Goal: Task Accomplishment & Management: Manage account settings

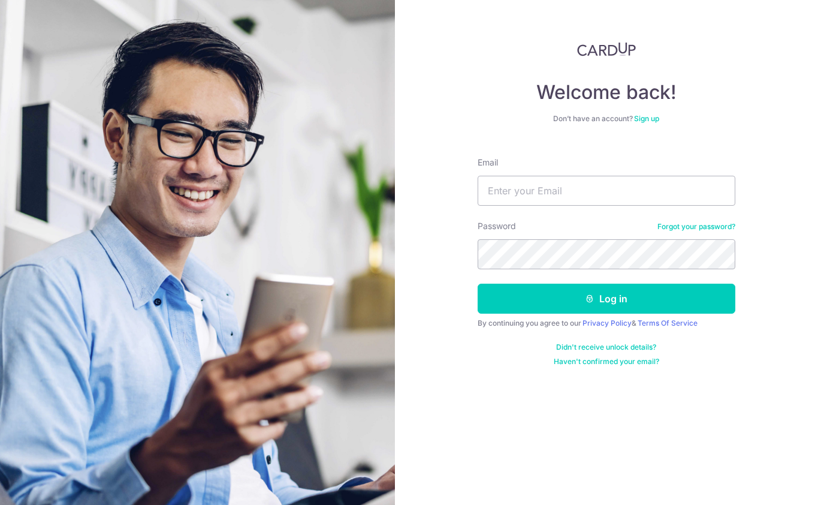
click at [521, 189] on input "Email" at bounding box center [607, 191] width 258 height 30
type input "[EMAIL_ADDRESS][DOMAIN_NAME]"
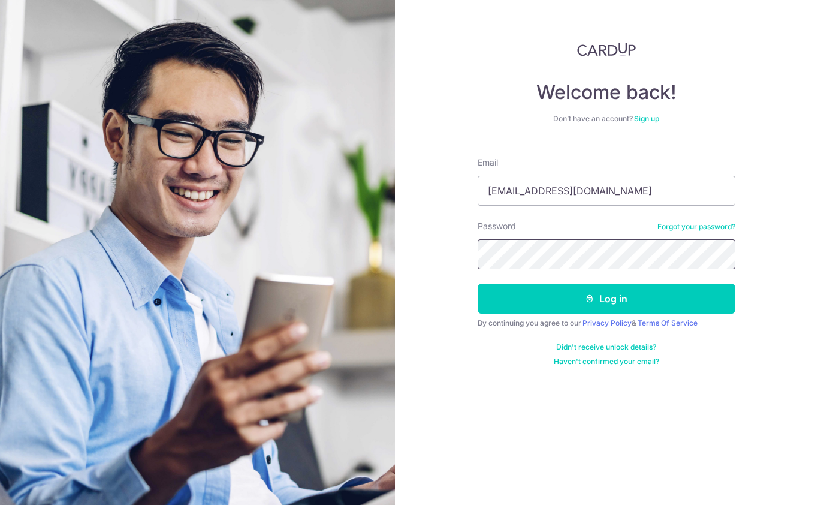
click at [478, 284] on button "Log in" at bounding box center [607, 299] width 258 height 30
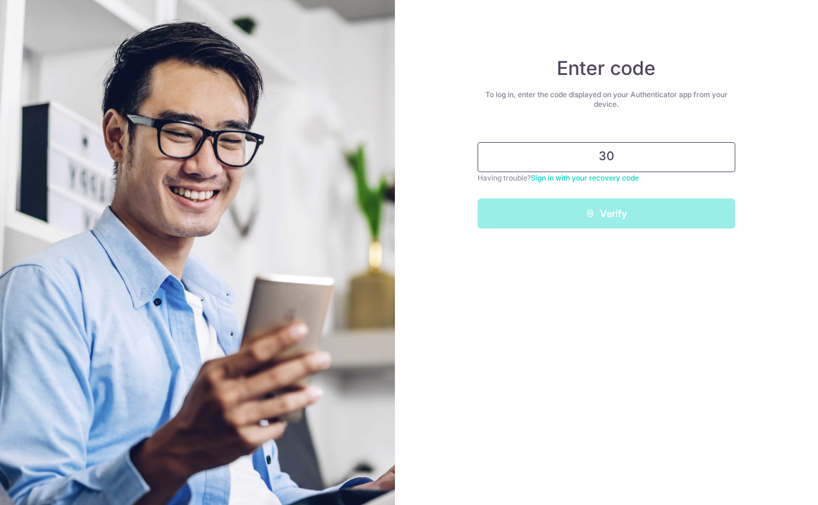
type input "3"
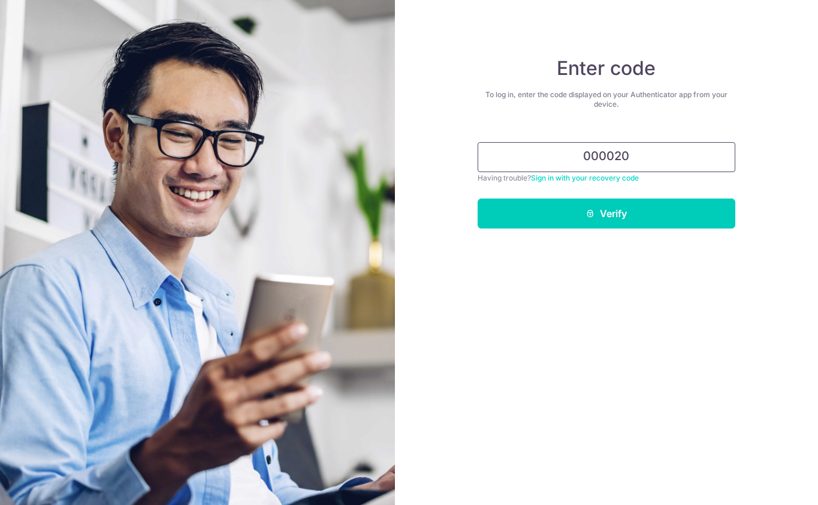
type input "000020"
click at [478, 198] on button "Verify" at bounding box center [607, 213] width 258 height 30
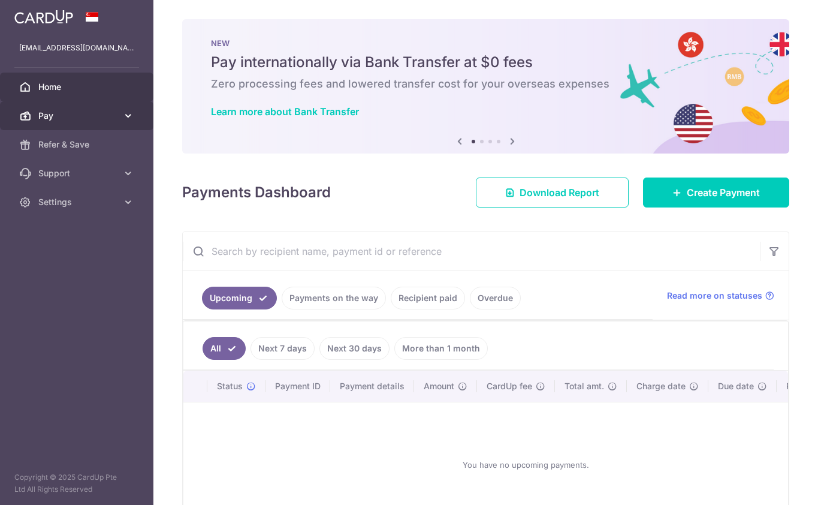
click at [126, 119] on icon at bounding box center [128, 116] width 12 height 12
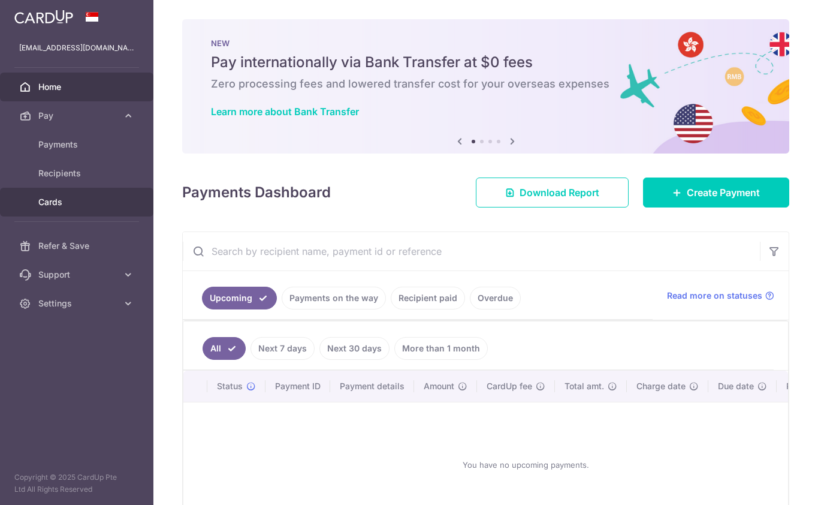
click at [70, 207] on span "Cards" at bounding box center [77, 202] width 79 height 12
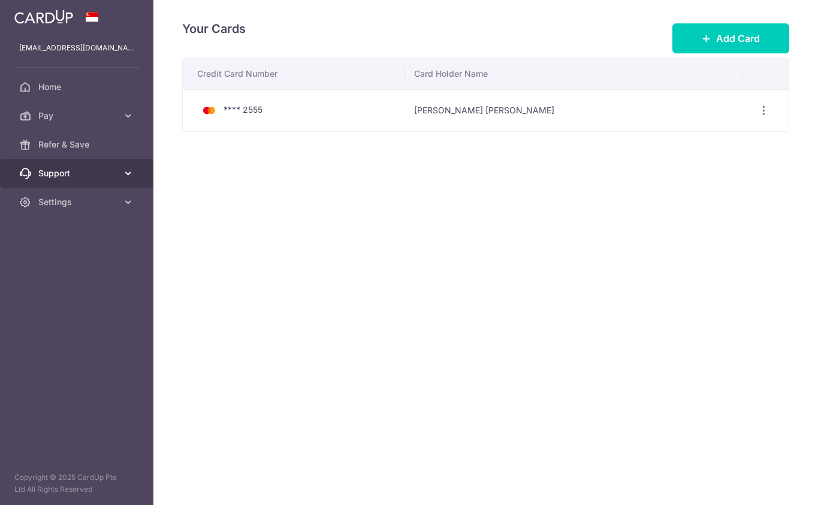
click at [99, 173] on span "Support" at bounding box center [77, 173] width 79 height 12
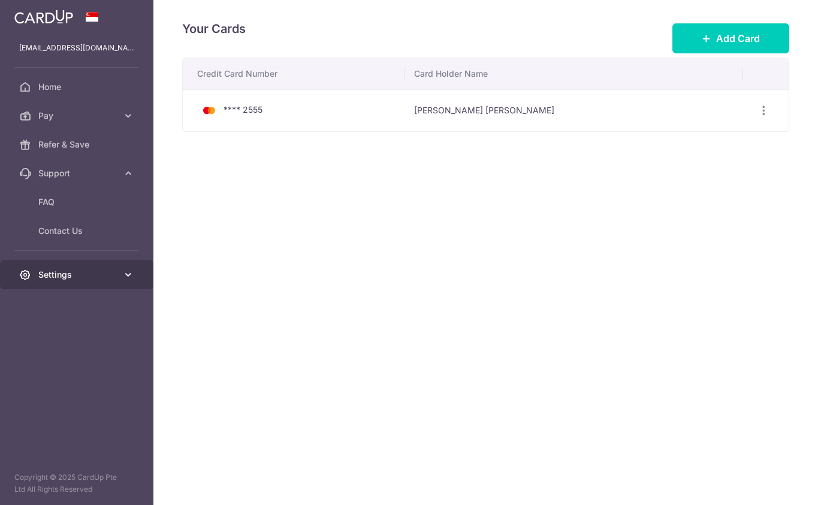
click at [135, 275] on link "Settings" at bounding box center [76, 274] width 153 height 29
